Goal: Obtain resource: Obtain resource

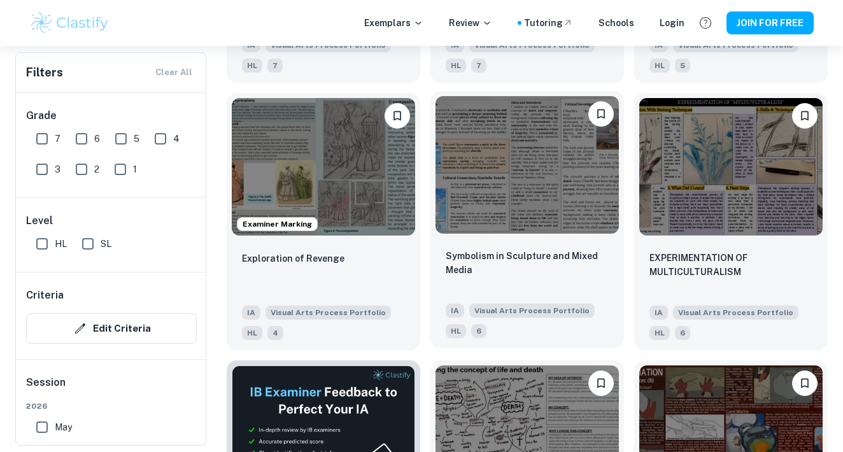
scroll to position [1809, 0]
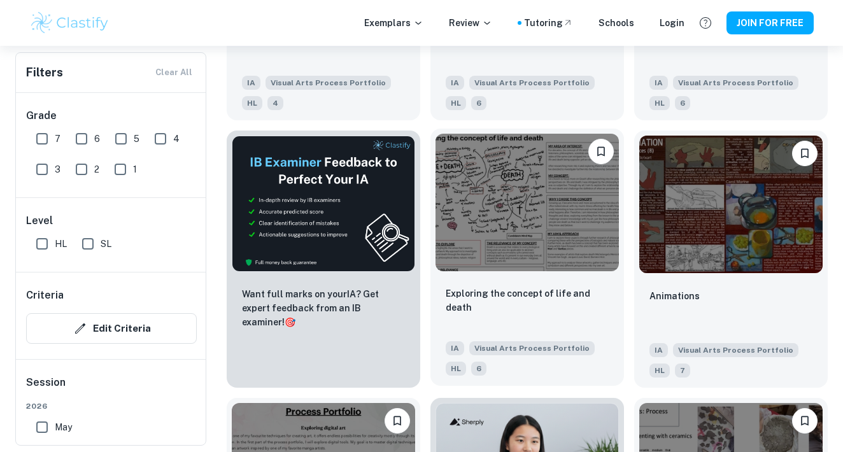
click at [576, 194] on img at bounding box center [526, 203] width 183 height 138
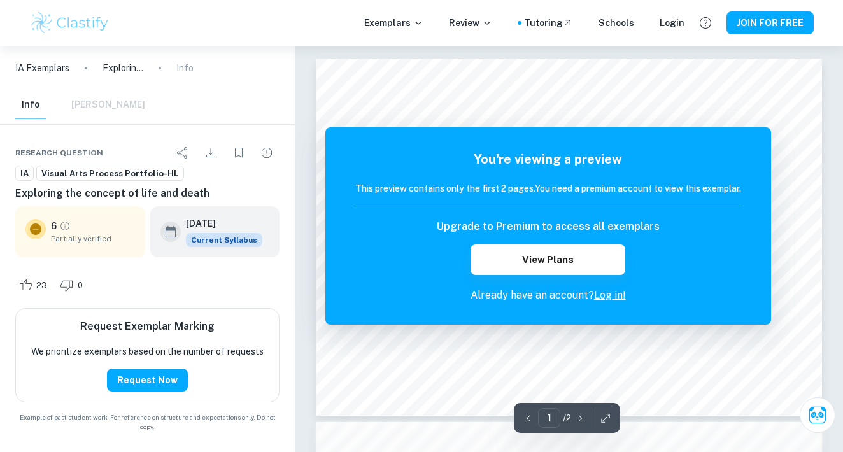
click at [612, 294] on link "Log in!" at bounding box center [610, 295] width 32 height 12
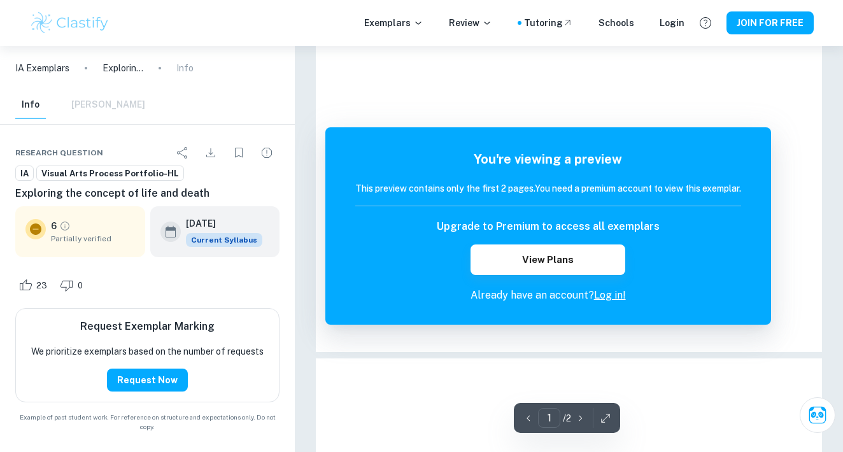
scroll to position [46, 0]
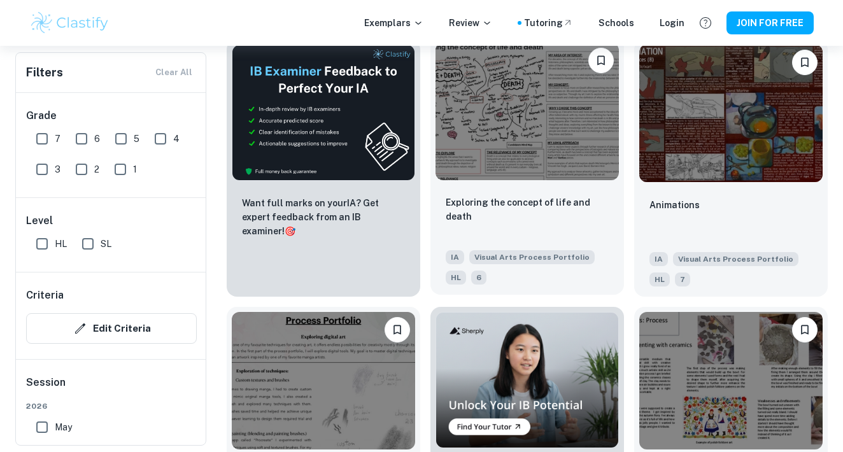
scroll to position [1910, 0]
